Goal: Task Accomplishment & Management: Use online tool/utility

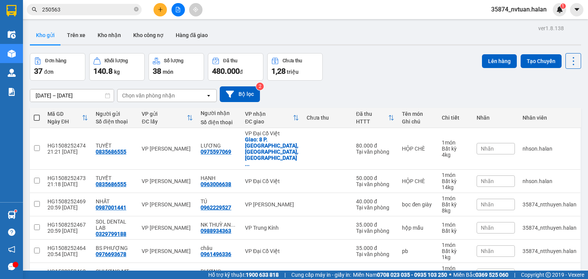
click at [193, 94] on div "Chọn văn phòng nhận" at bounding box center [161, 96] width 88 height 12
type input "BK"
click at [183, 114] on div "VP Bắc Kạn" at bounding box center [166, 112] width 99 height 14
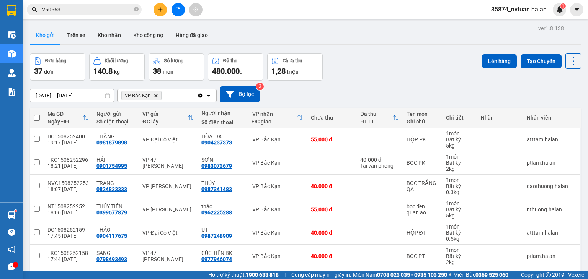
click at [33, 118] on th at bounding box center [37, 118] width 14 height 20
click at [37, 119] on span at bounding box center [37, 118] width 6 height 6
click at [37, 114] on input "checkbox" at bounding box center [37, 114] width 0 height 0
checkbox input "true"
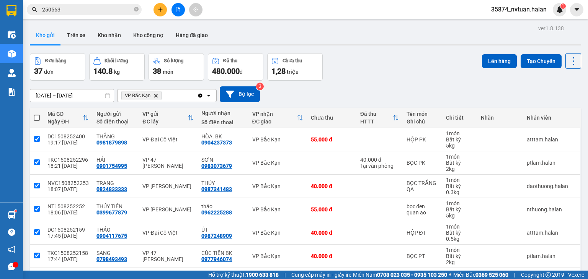
checkbox input "true"
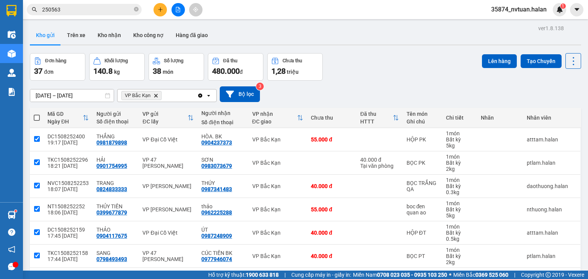
checkbox input "true"
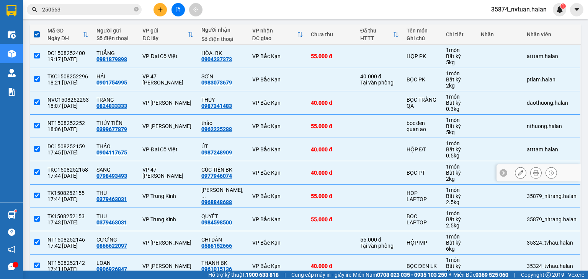
scroll to position [83, 0]
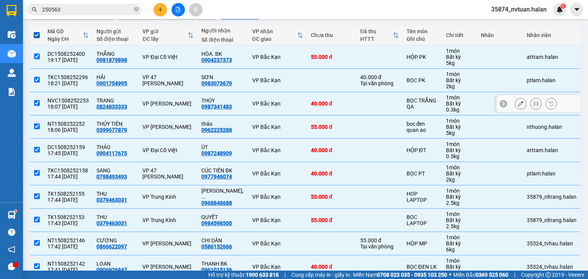
click at [37, 101] on input "checkbox" at bounding box center [37, 103] width 6 height 6
checkbox input "false"
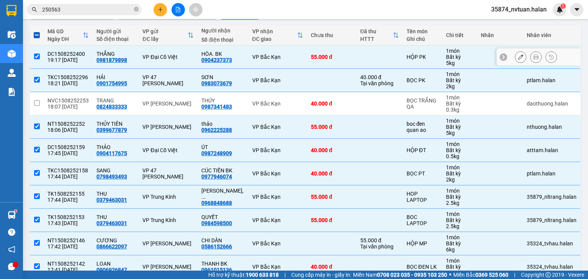
click at [37, 56] on input "checkbox" at bounding box center [37, 57] width 6 height 6
checkbox input "false"
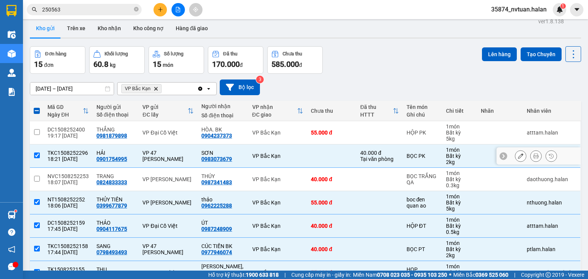
scroll to position [6, 0]
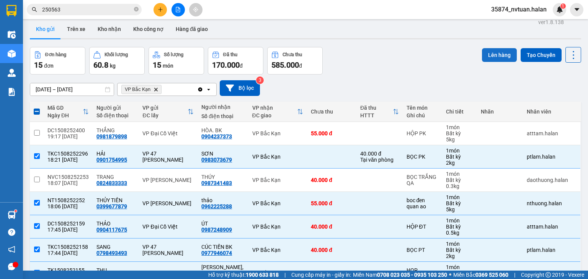
click at [497, 54] on button "Lên hàng" at bounding box center [499, 55] width 35 height 14
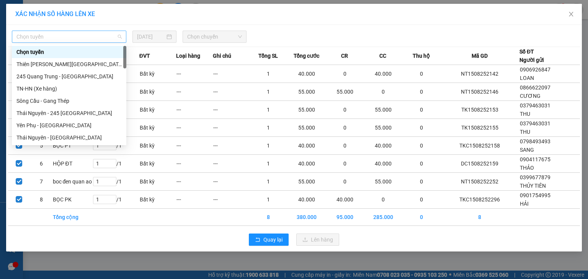
click at [97, 34] on span "Chọn tuyến" at bounding box center [68, 36] width 105 height 11
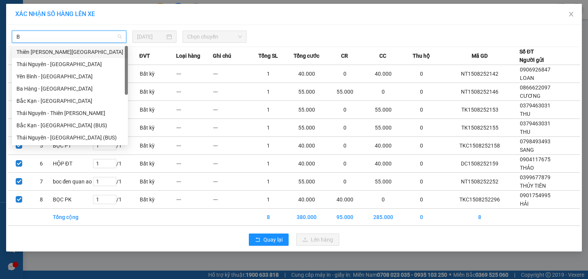
type input "BK"
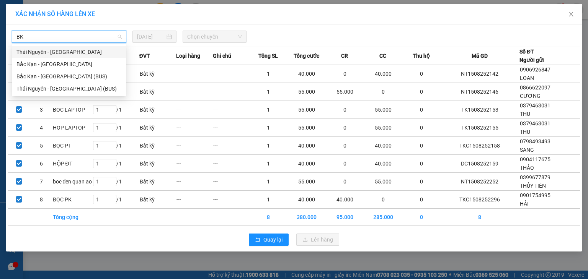
click at [60, 48] on div "Thái Nguyên - [GEOGRAPHIC_DATA]" at bounding box center [68, 52] width 105 height 8
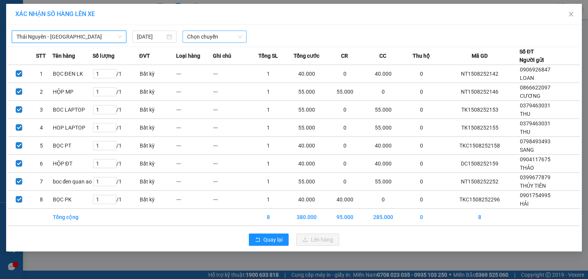
click at [210, 36] on span "Chọn chuyến" at bounding box center [214, 36] width 55 height 11
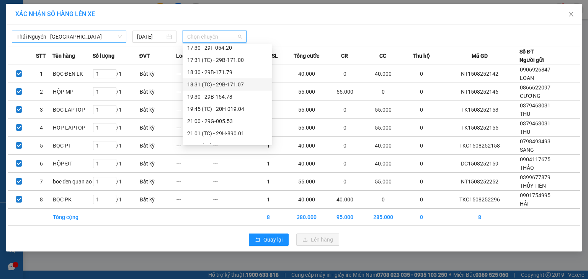
scroll to position [233, 0]
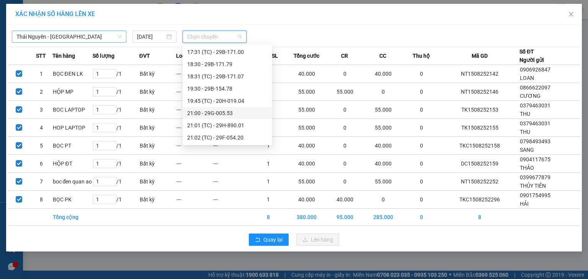
click at [235, 116] on div "21:00 - 29G-005.53" at bounding box center [227, 113] width 80 height 8
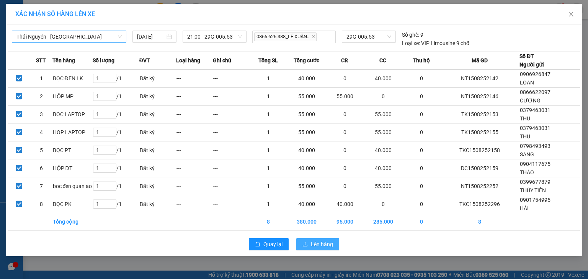
click at [314, 248] on button "Lên hàng" at bounding box center [317, 244] width 43 height 12
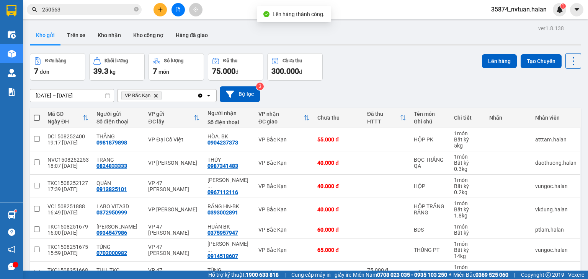
click at [198, 95] on icon "Clear all" at bounding box center [200, 96] width 6 height 6
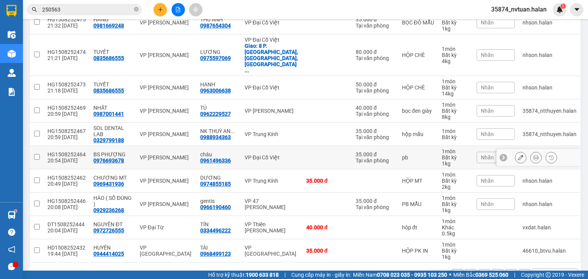
scroll to position [121, 0]
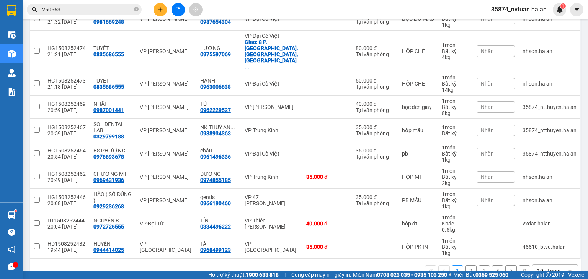
click at [565, 265] on div "10 / trang open" at bounding box center [555, 271] width 46 height 13
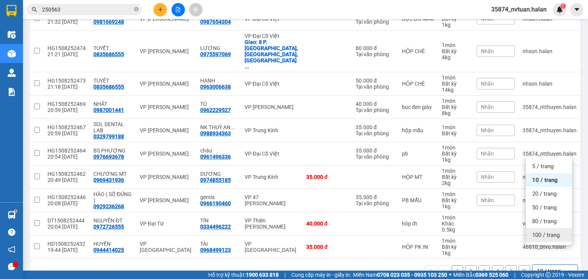
click at [557, 235] on span "100 / trang" at bounding box center [546, 235] width 28 height 8
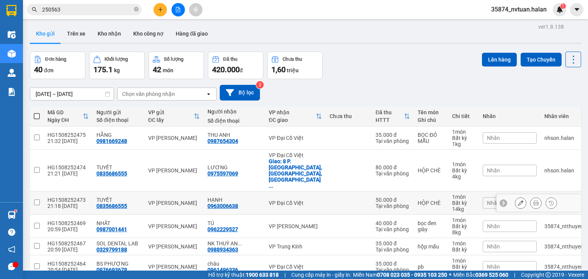
scroll to position [0, 0]
